Goal: Check status: Check status

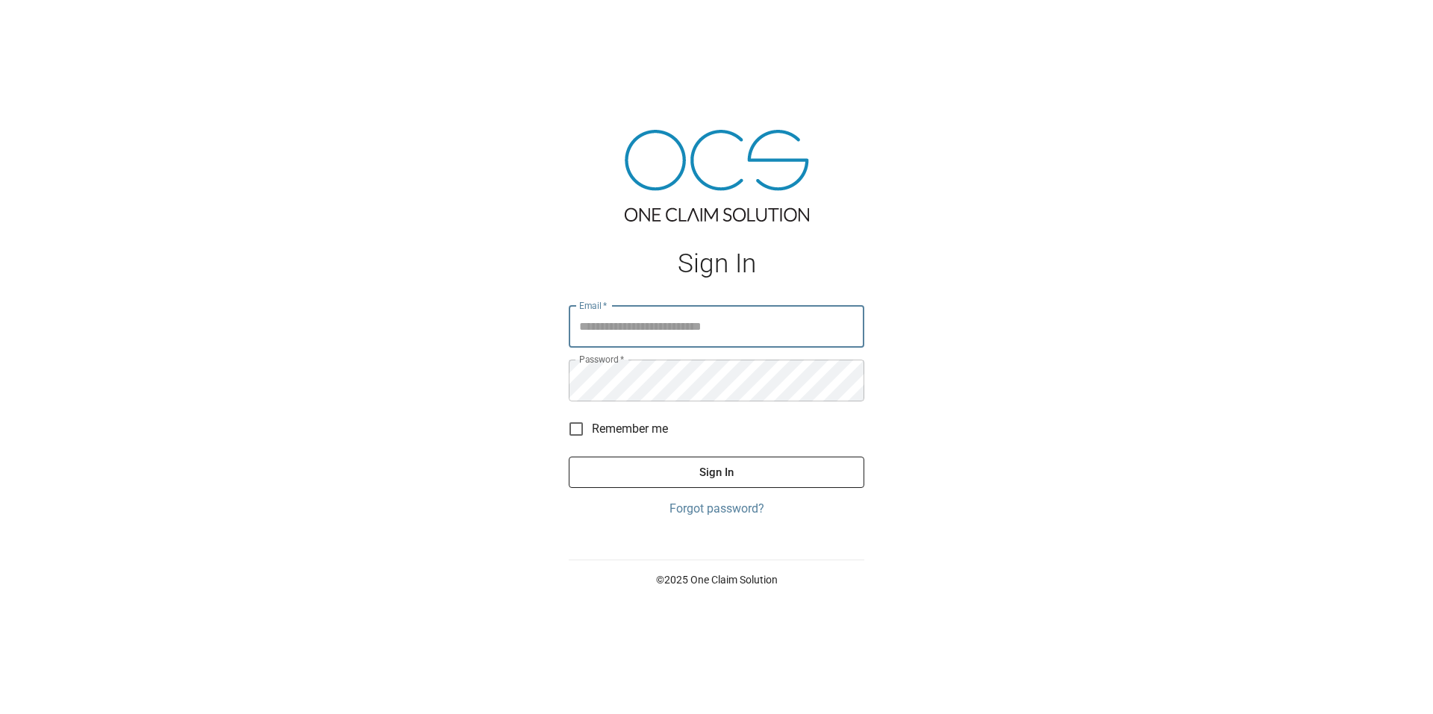
type input "**********"
click at [714, 466] on button "Sign In" at bounding box center [716, 472] width 295 height 31
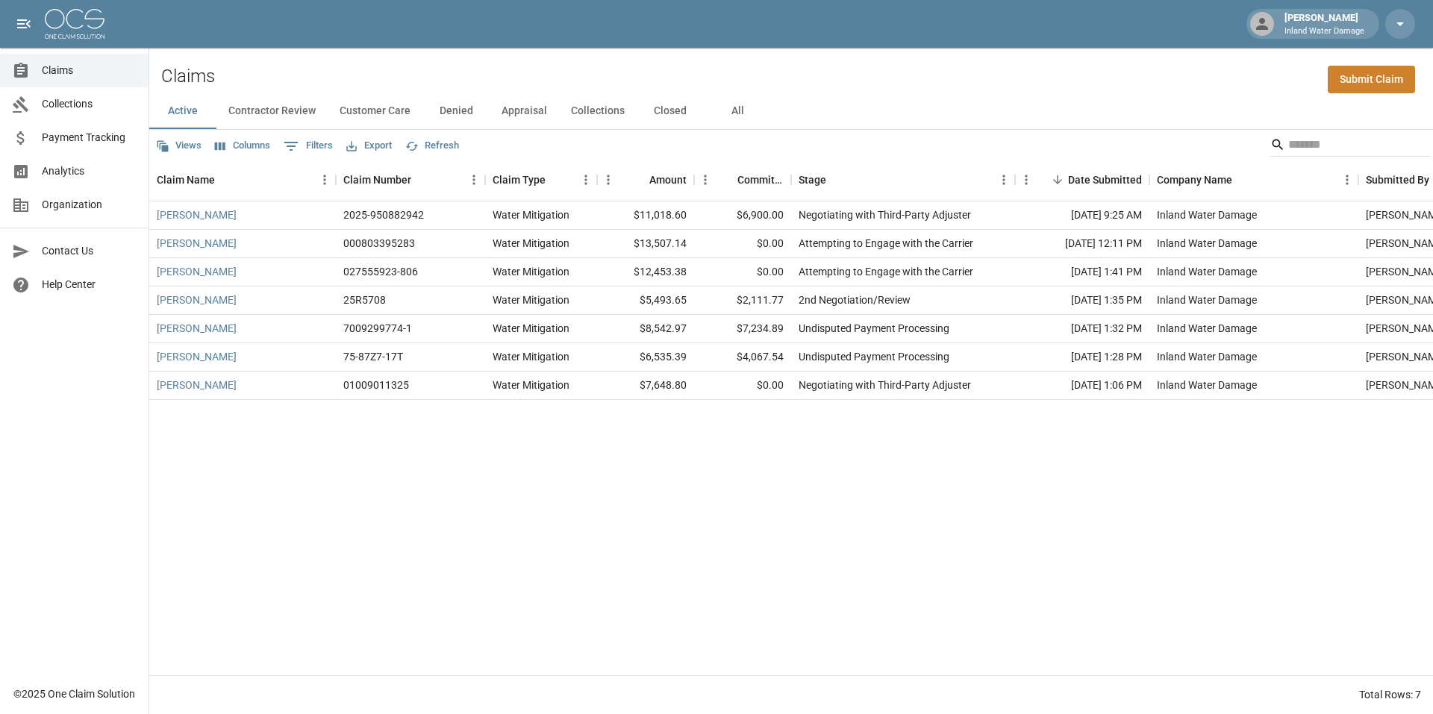
click at [665, 115] on button "Closed" at bounding box center [670, 111] width 67 height 36
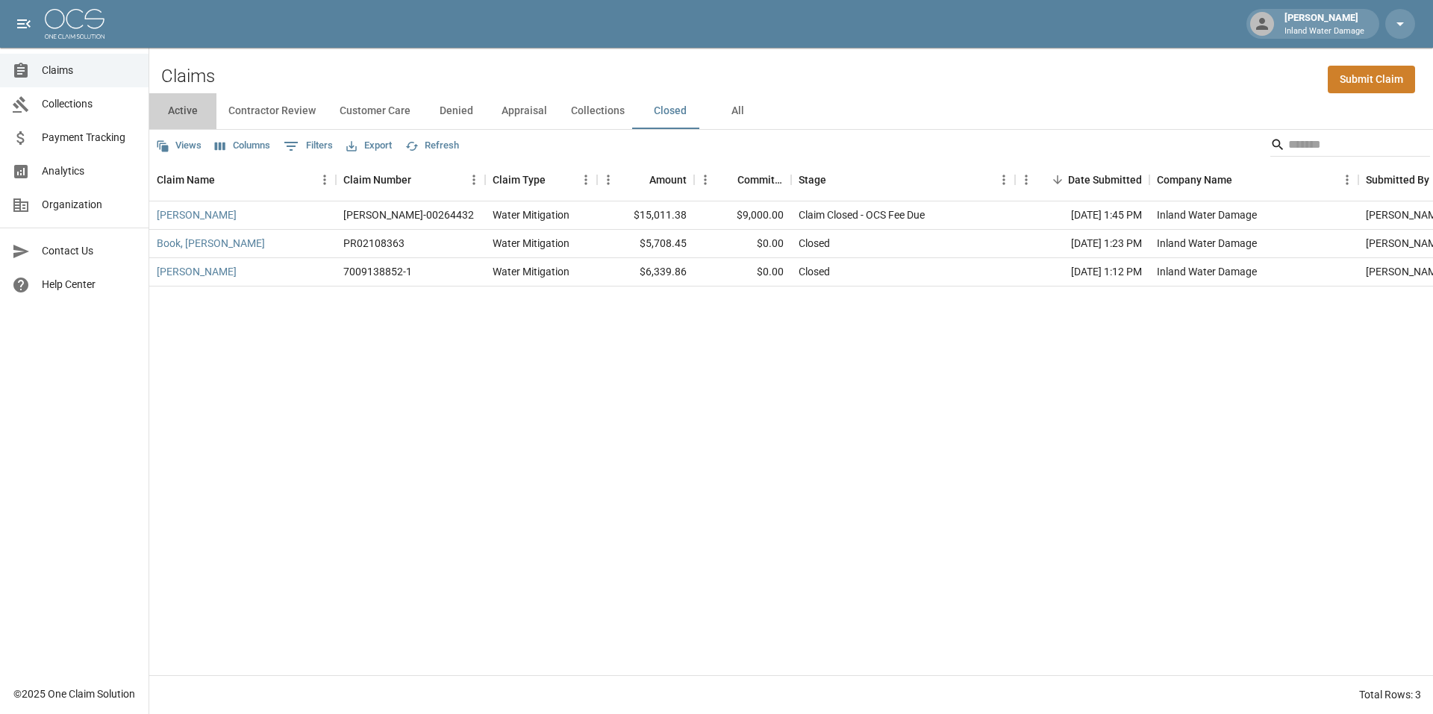
click at [180, 107] on button "Active" at bounding box center [182, 111] width 67 height 36
